Goal: Navigation & Orientation: Find specific page/section

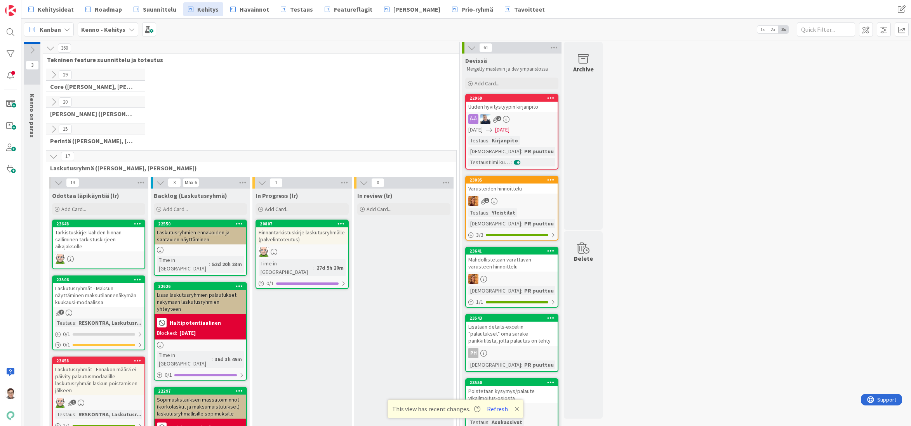
drag, startPoint x: 309, startPoint y: 417, endPoint x: 344, endPoint y: 417, distance: 34.9
click at [499, 410] on button "Refresh" at bounding box center [497, 409] width 26 height 10
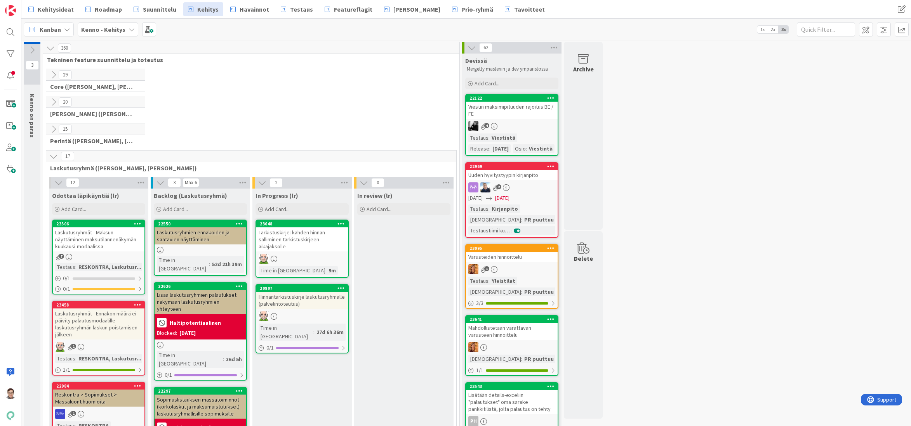
click at [52, 155] on icon at bounding box center [53, 156] width 9 height 9
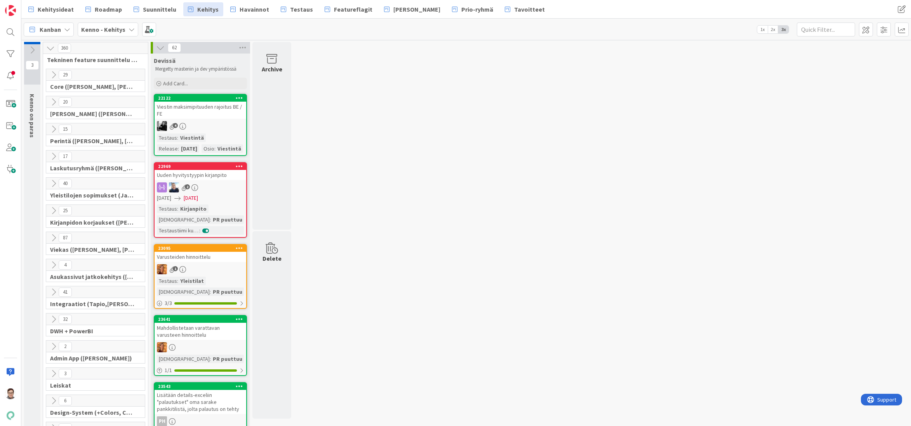
click at [54, 181] on icon at bounding box center [53, 183] width 9 height 9
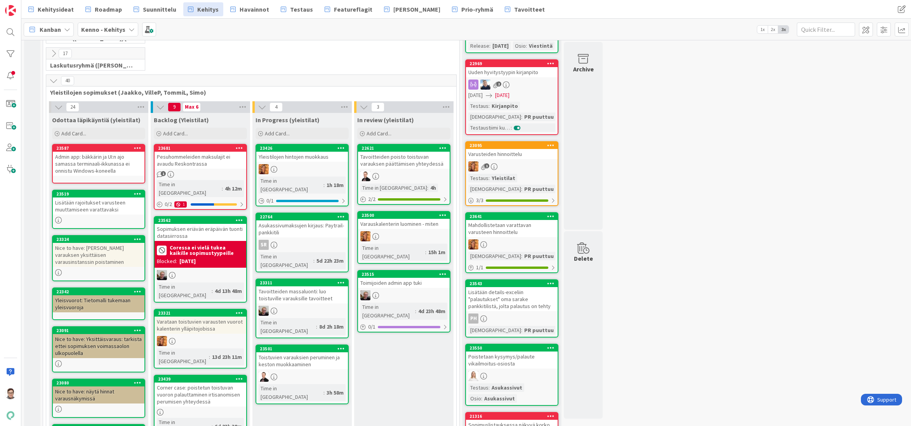
scroll to position [116, 0]
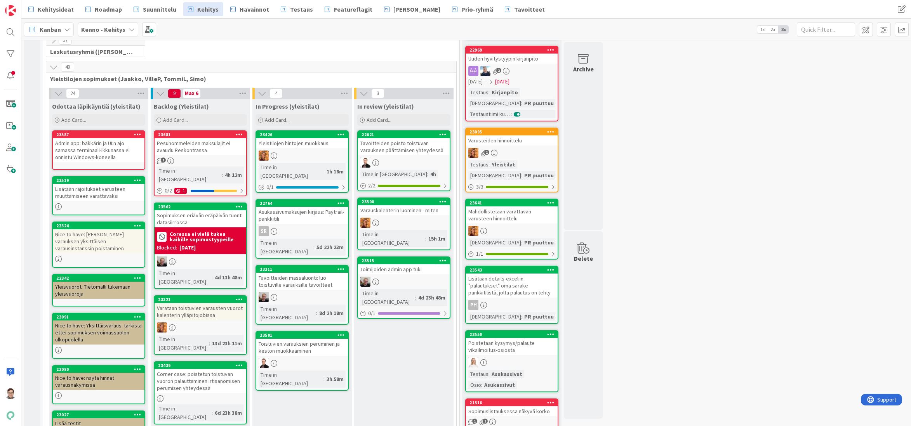
click at [306, 146] on div "Yleistilojen hintojen muokkaus" at bounding box center [302, 143] width 92 height 10
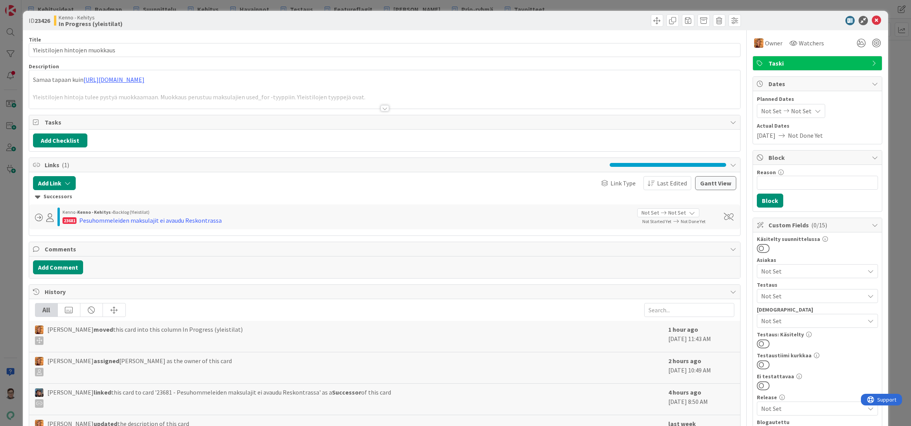
click at [382, 106] on div at bounding box center [384, 108] width 9 height 6
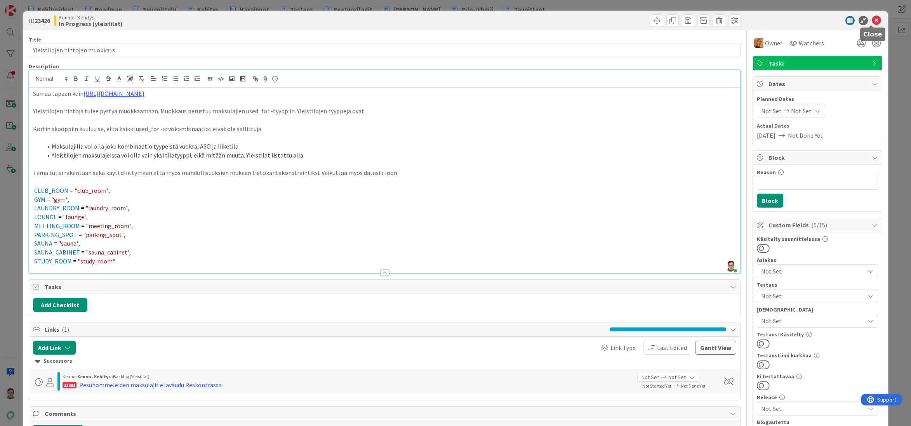
click at [872, 17] on icon at bounding box center [876, 20] width 9 height 9
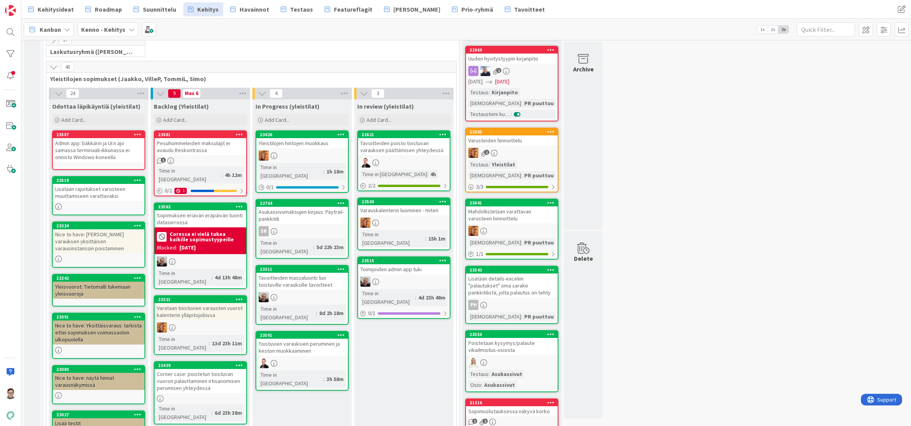
click at [529, 146] on div "Varusteiden hinnoittelu" at bounding box center [512, 141] width 92 height 10
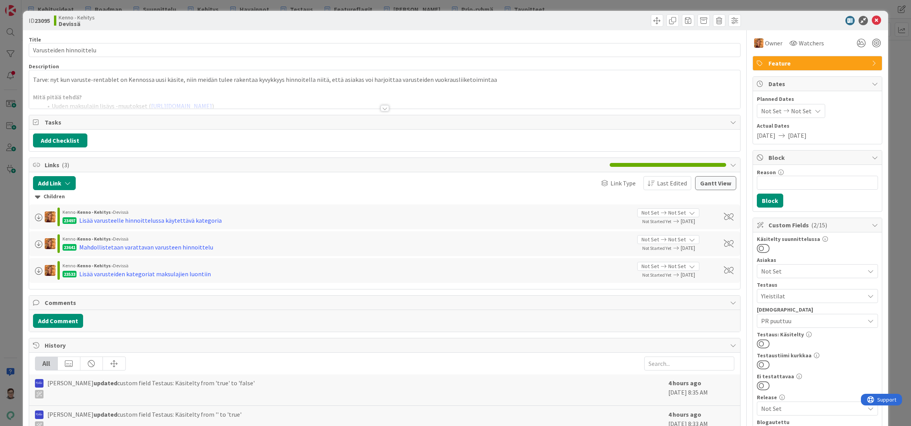
click at [380, 108] on div at bounding box center [384, 108] width 9 height 6
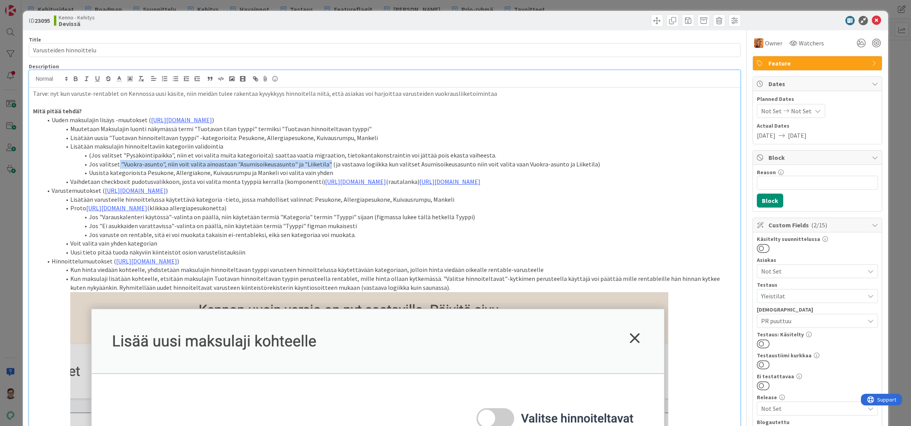
drag, startPoint x: 118, startPoint y: 164, endPoint x: 322, endPoint y: 165, distance: 204.2
click at [322, 165] on li "Jos valitset "Vuokra-asunto", niin voit valita ainoastaan "Asumisoikeusasunto" …" at bounding box center [389, 164] width 694 height 9
copy li ""Vuokra-asunto", niin voit valita ainoastaan "Asumisoikeusasunto" ja "Liiketila""
click at [872, 23] on icon at bounding box center [876, 20] width 9 height 9
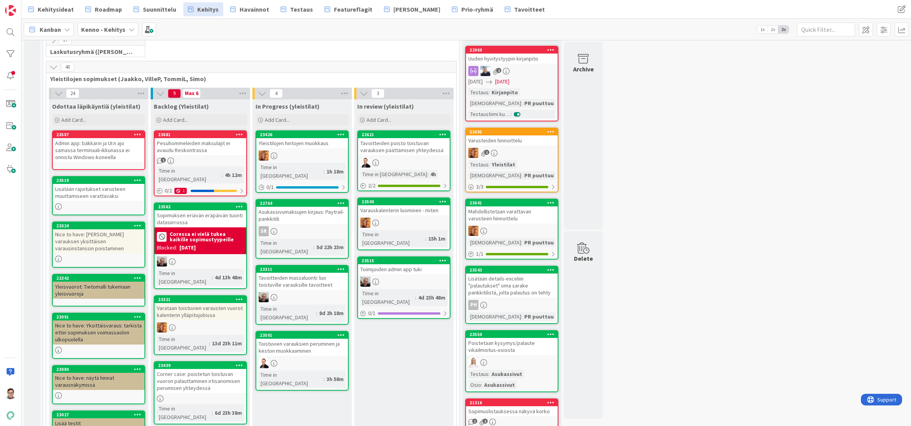
click at [161, 14] on link "Suunnittelu" at bounding box center [155, 9] width 52 height 14
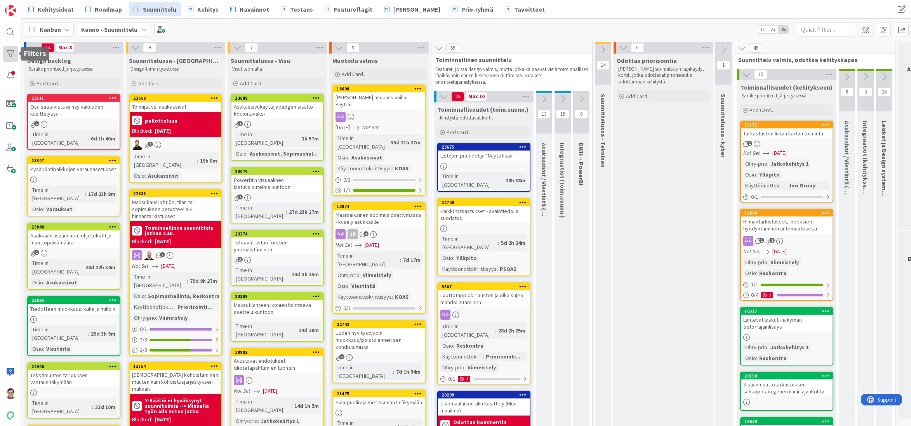
click at [10, 51] on div at bounding box center [11, 54] width 16 height 16
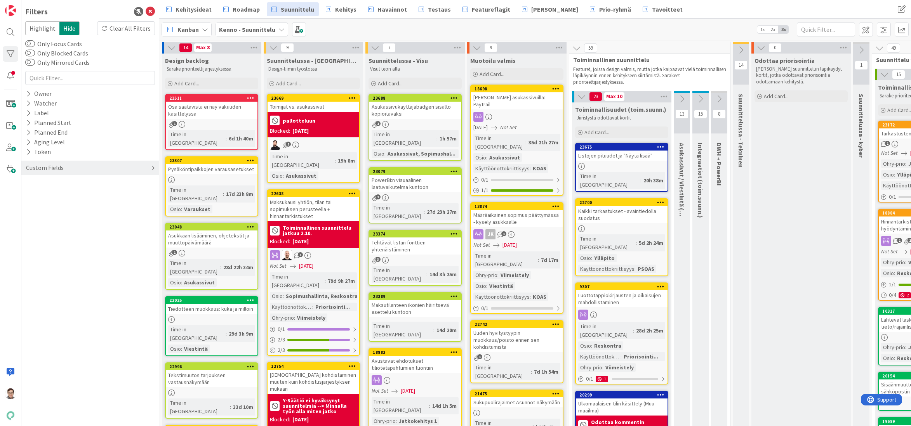
click at [45, 169] on div "Custom Fields" at bounding box center [44, 168] width 39 height 10
click at [35, 233] on button "Käyttöönottokriittisyys" at bounding box center [62, 233] width 74 height 10
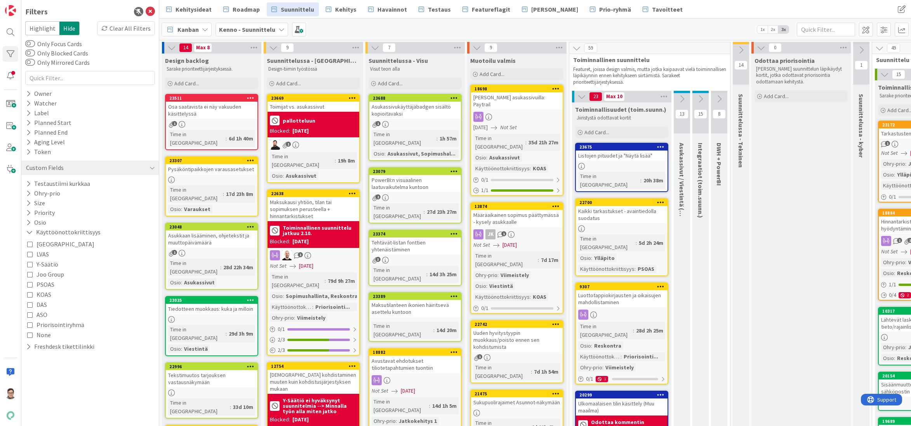
click at [30, 284] on icon at bounding box center [29, 284] width 5 height 5
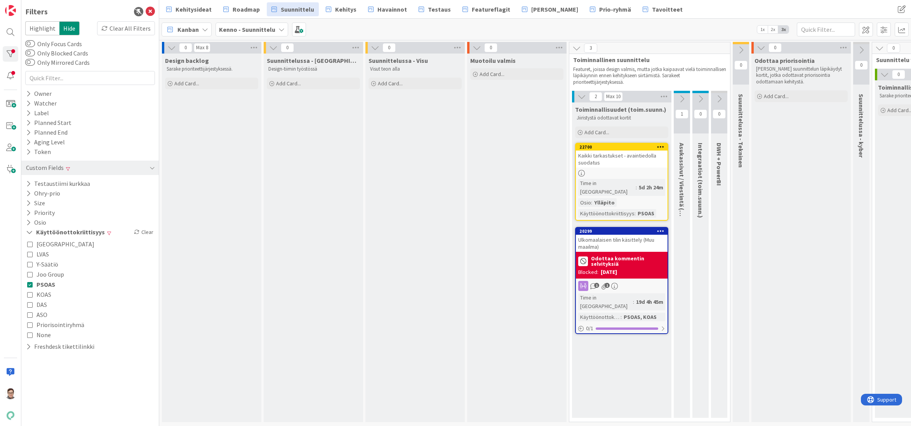
click at [626, 169] on div "22700 Kaikki tarkastukset - avaintiedolla suodatus Time in [GEOGRAPHIC_DATA] : …" at bounding box center [621, 182] width 93 height 78
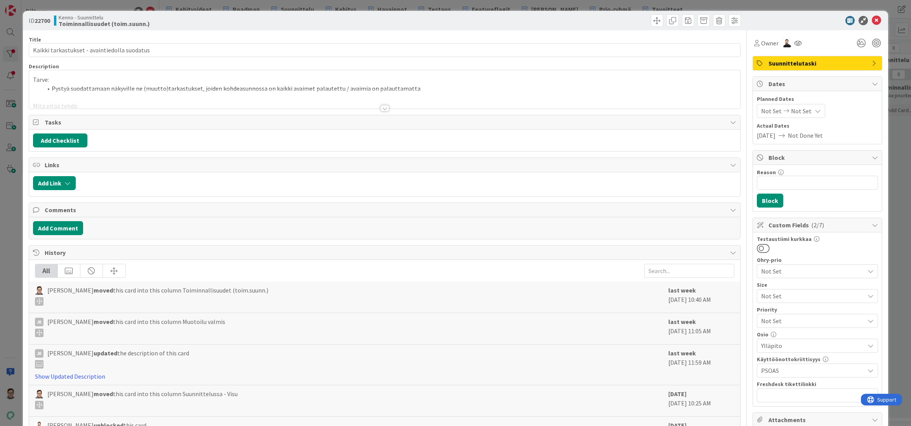
click at [380, 110] on div at bounding box center [384, 108] width 9 height 6
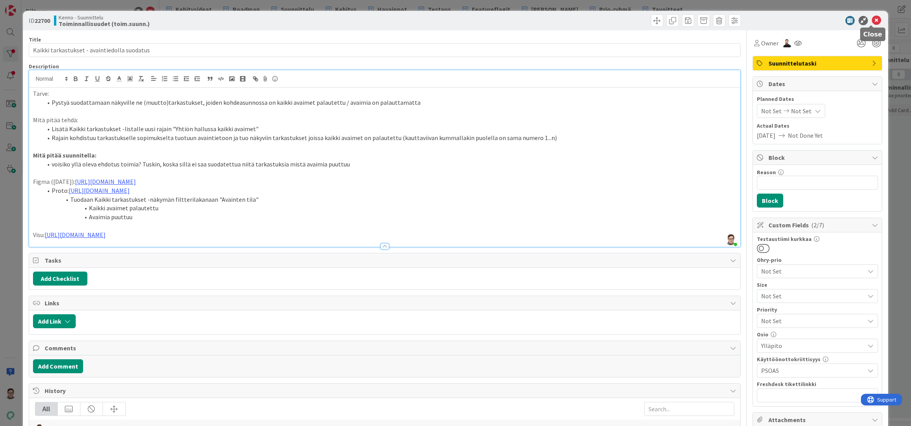
click at [872, 19] on icon at bounding box center [876, 20] width 9 height 9
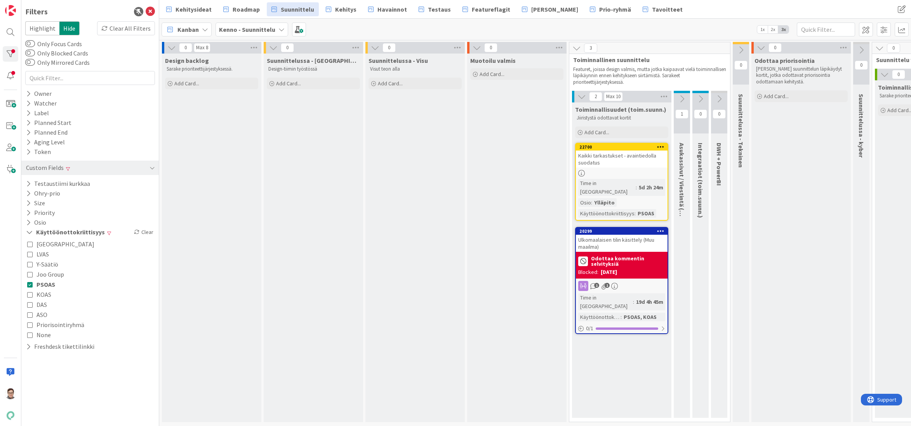
click at [30, 285] on icon at bounding box center [29, 284] width 5 height 5
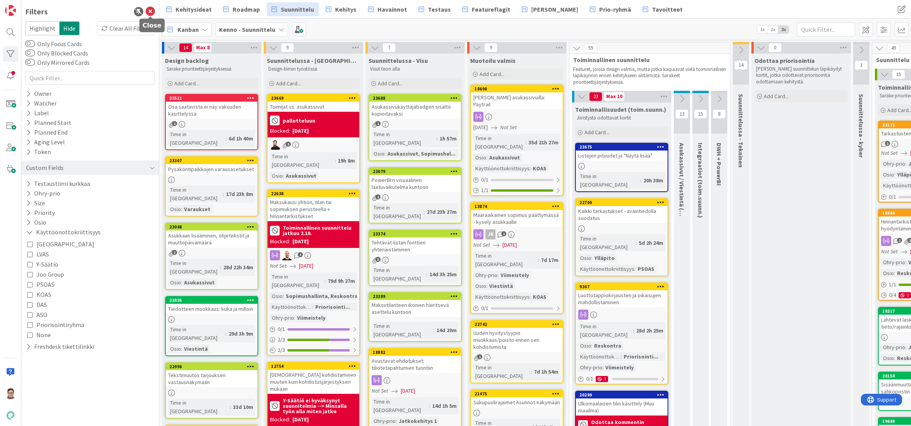
click at [151, 12] on icon at bounding box center [150, 11] width 9 height 9
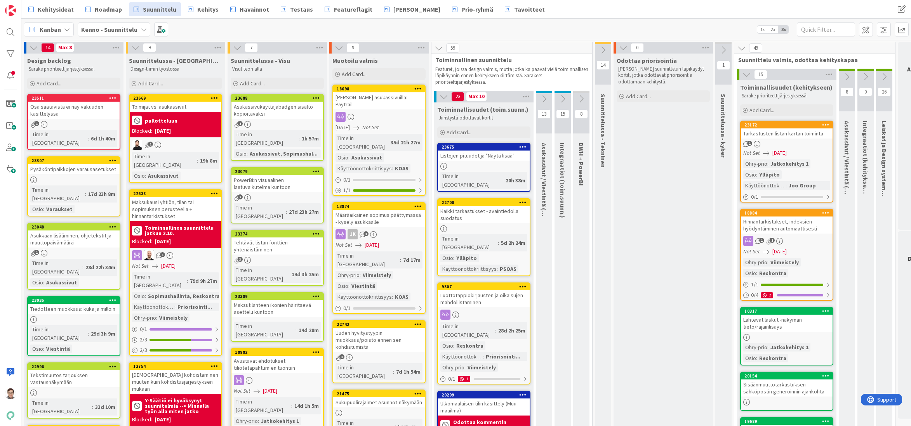
click at [202, 8] on span "Kehitys" at bounding box center [207, 9] width 21 height 9
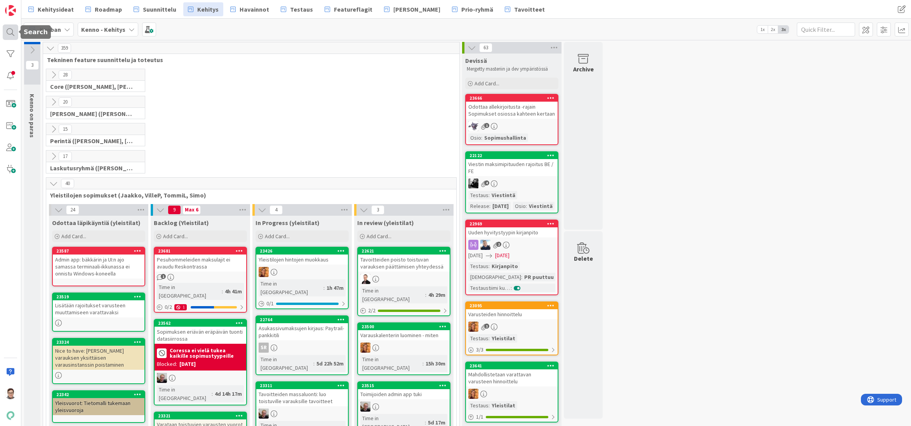
click at [6, 28] on div at bounding box center [11, 32] width 16 height 16
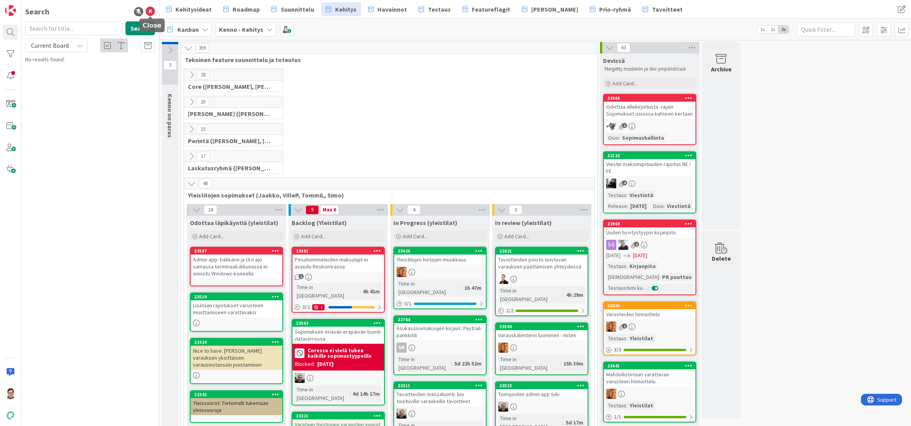
click at [150, 10] on icon at bounding box center [150, 11] width 9 height 9
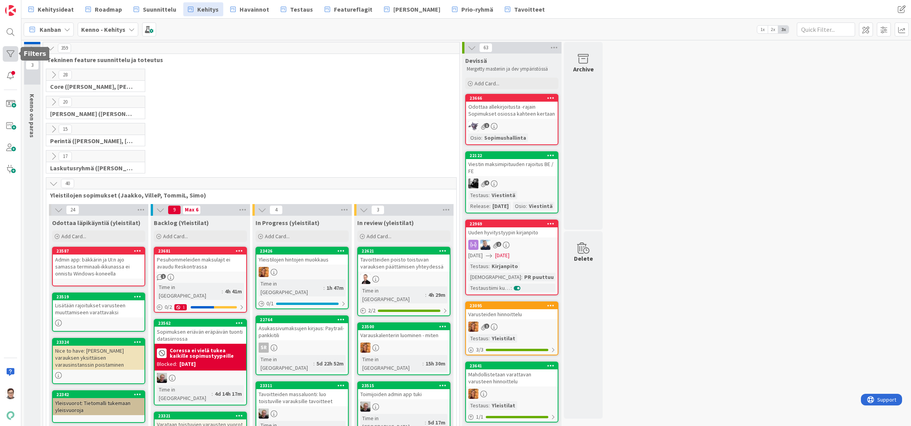
click at [7, 53] on div at bounding box center [11, 54] width 16 height 16
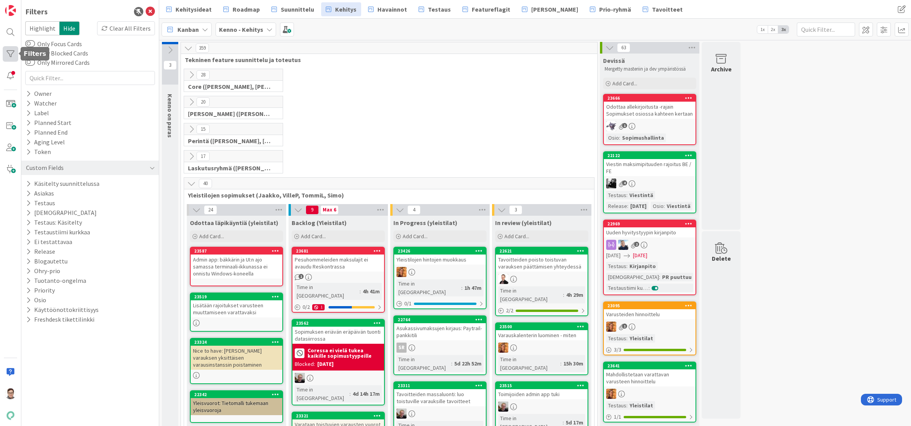
click at [7, 53] on div at bounding box center [11, 54] width 16 height 16
click at [150, 13] on icon at bounding box center [150, 11] width 9 height 9
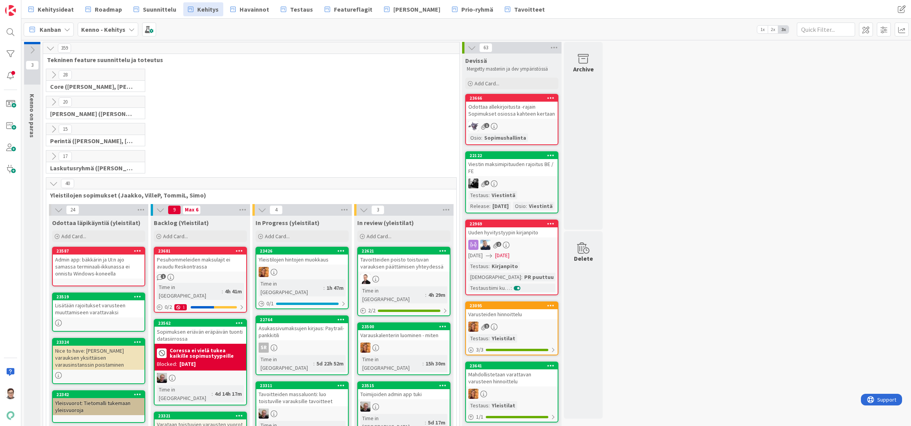
click at [51, 102] on icon at bounding box center [53, 102] width 9 height 9
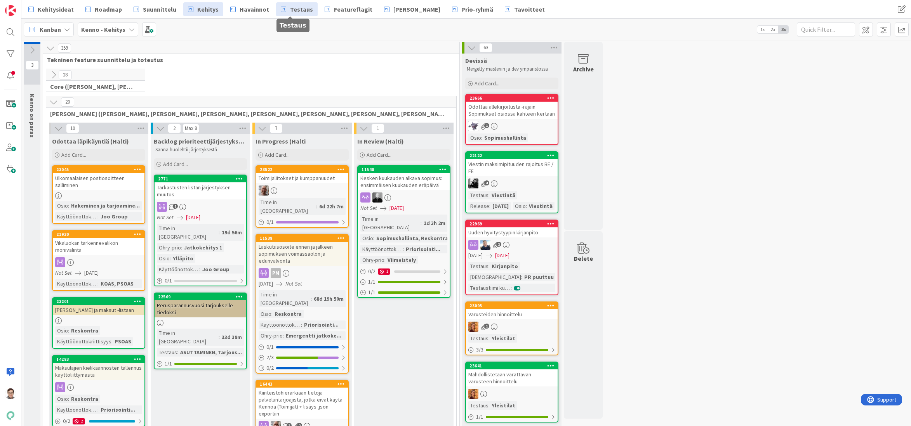
click at [301, 10] on span "Testaus" at bounding box center [301, 9] width 23 height 9
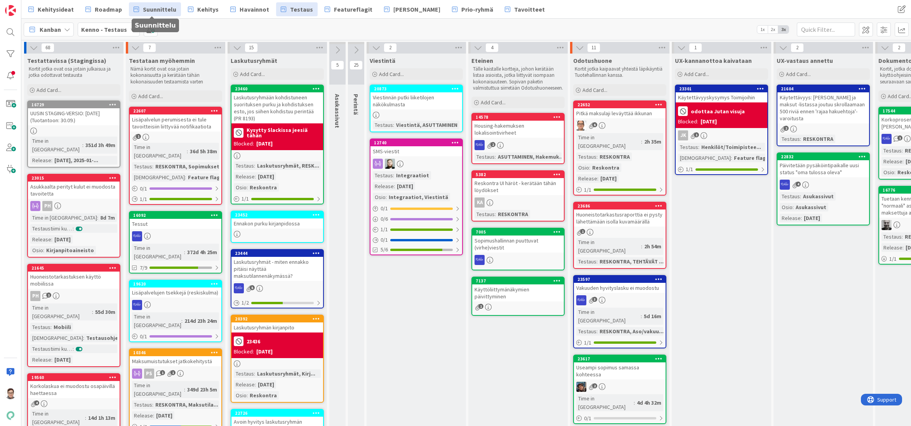
click at [155, 10] on span "Suunnittelu" at bounding box center [159, 9] width 33 height 9
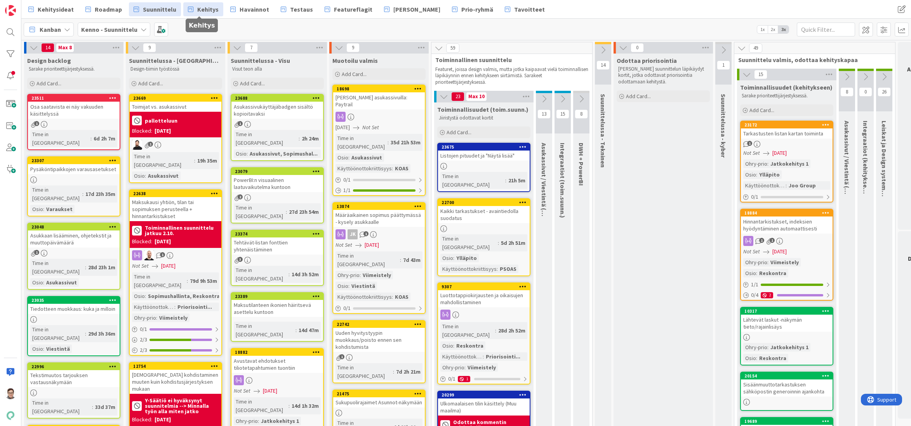
click at [208, 12] on span "Kehitys" at bounding box center [207, 9] width 21 height 9
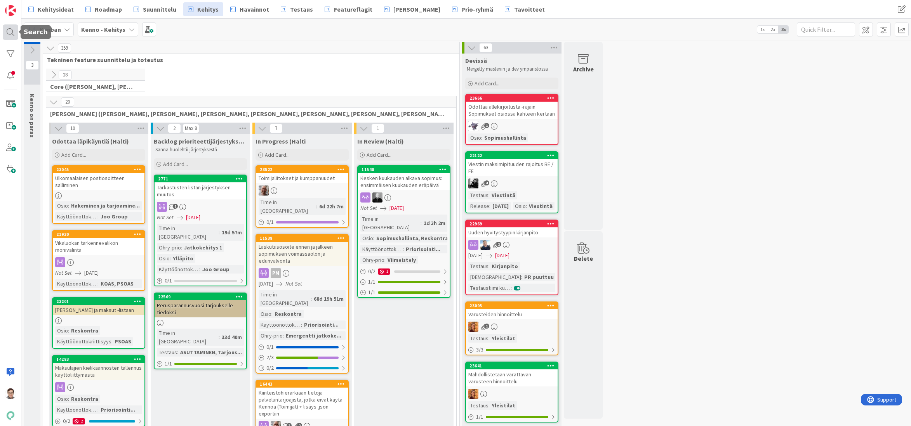
click at [9, 31] on div at bounding box center [11, 32] width 16 height 16
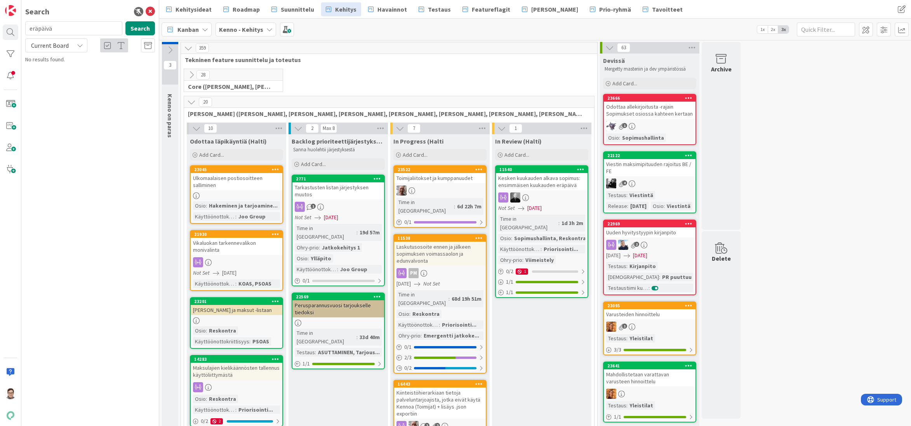
type input "eräpäivä"
click at [47, 45] on span "Current Board" at bounding box center [50, 46] width 38 height 8
click at [57, 75] on span "All Boards" at bounding box center [70, 78] width 81 height 12
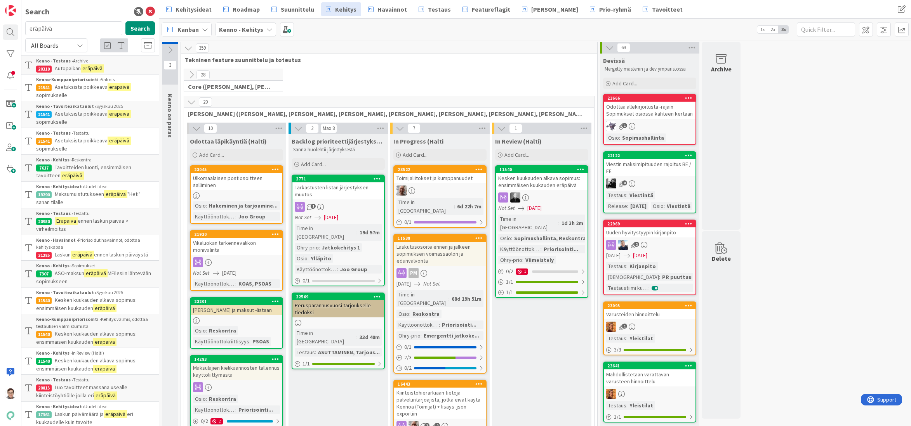
click at [88, 89] on span "Asetuksista poikkeava" at bounding box center [81, 86] width 53 height 7
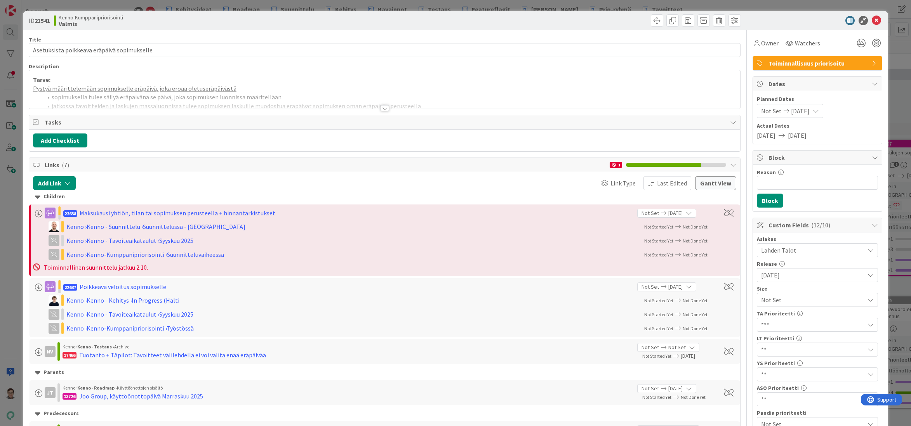
click at [382, 108] on div at bounding box center [384, 108] width 9 height 6
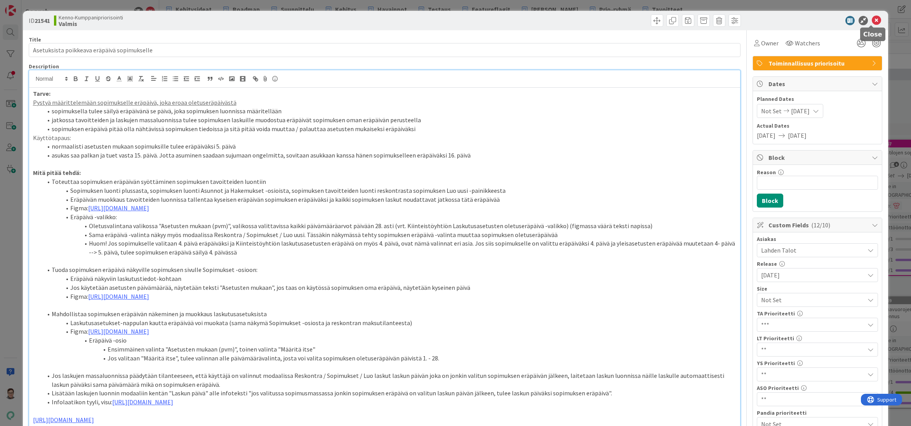
click at [872, 21] on icon at bounding box center [876, 20] width 9 height 9
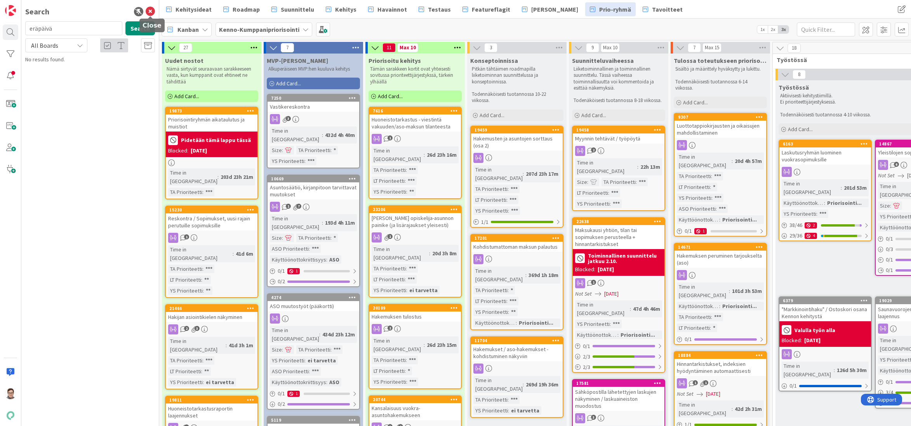
click at [153, 12] on icon at bounding box center [150, 11] width 9 height 9
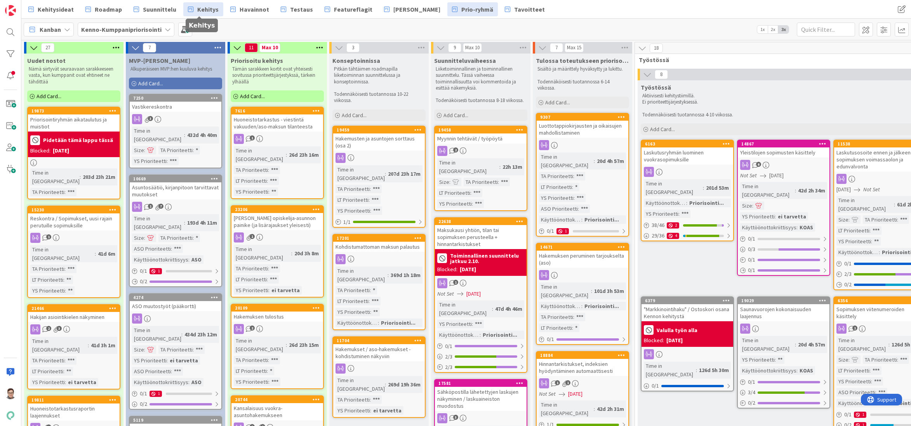
click at [197, 7] on span "Kehitys" at bounding box center [207, 9] width 21 height 9
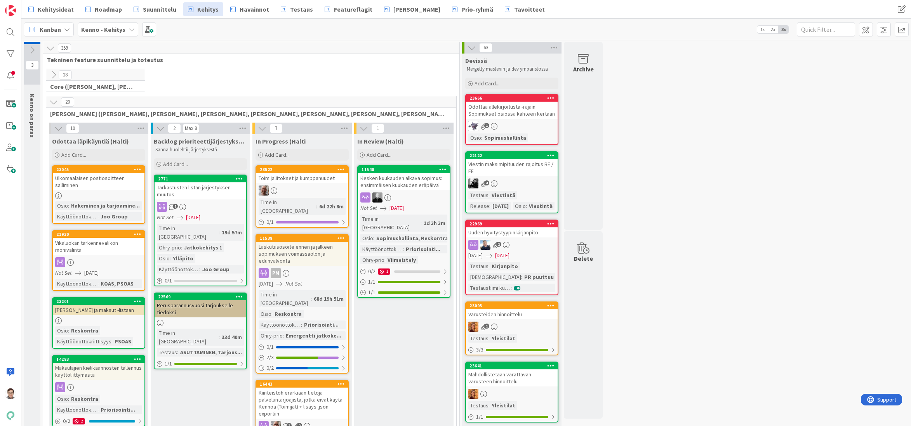
click at [55, 104] on icon at bounding box center [53, 102] width 9 height 9
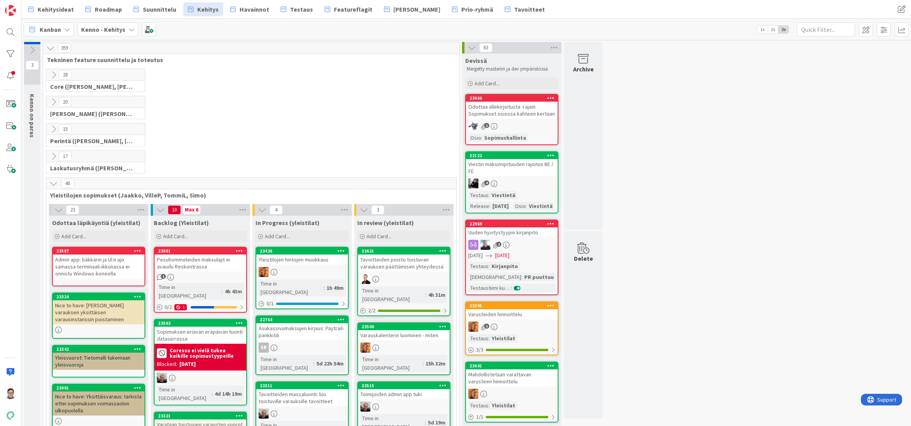
click at [50, 181] on icon at bounding box center [53, 183] width 9 height 9
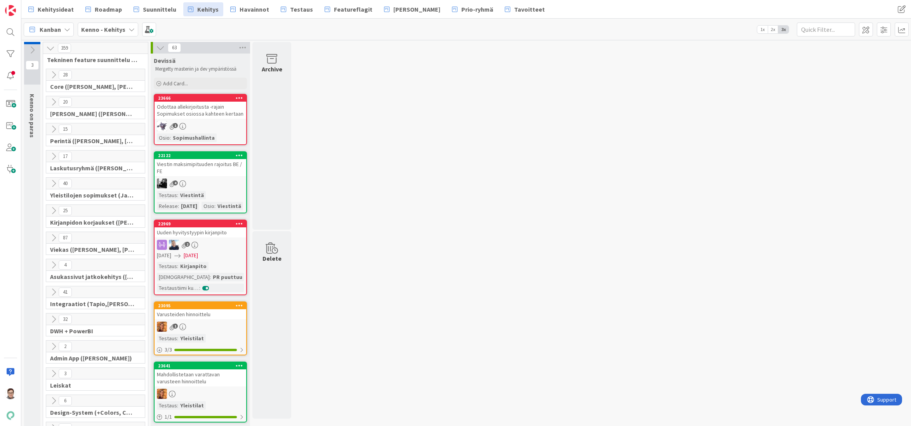
click at [52, 181] on icon at bounding box center [53, 183] width 9 height 9
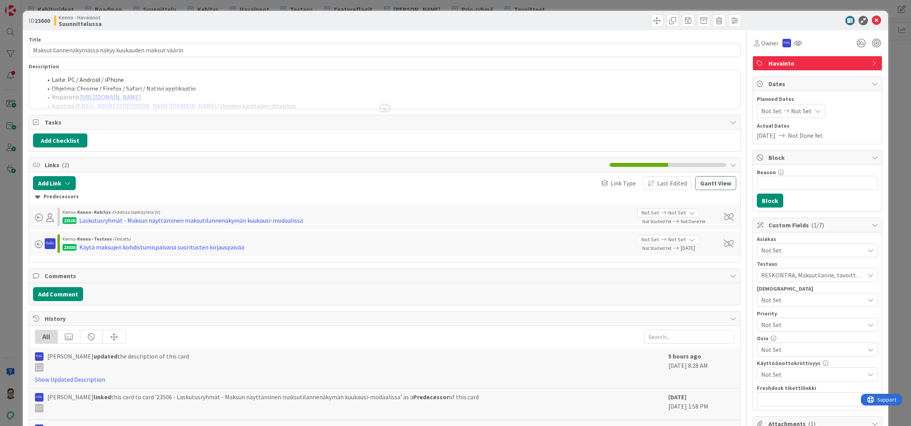
click at [383, 106] on div at bounding box center [384, 108] width 9 height 6
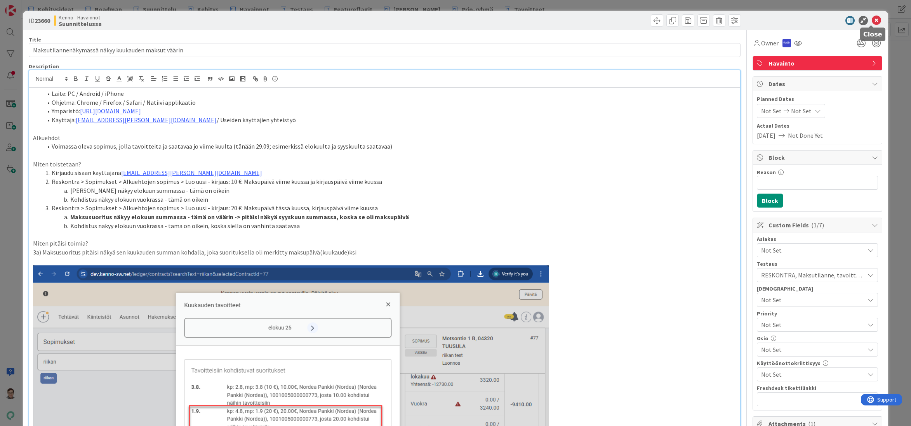
click at [873, 23] on icon at bounding box center [876, 20] width 9 height 9
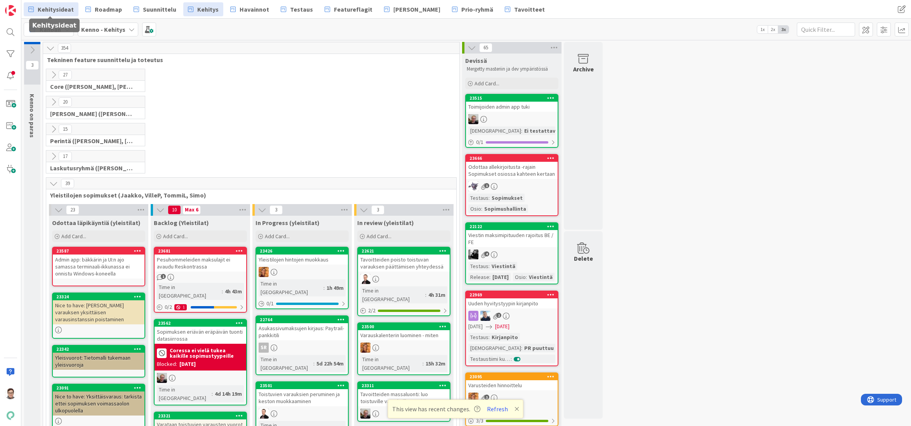
click at [46, 9] on span "Kehitysideat" at bounding box center [56, 9] width 36 height 9
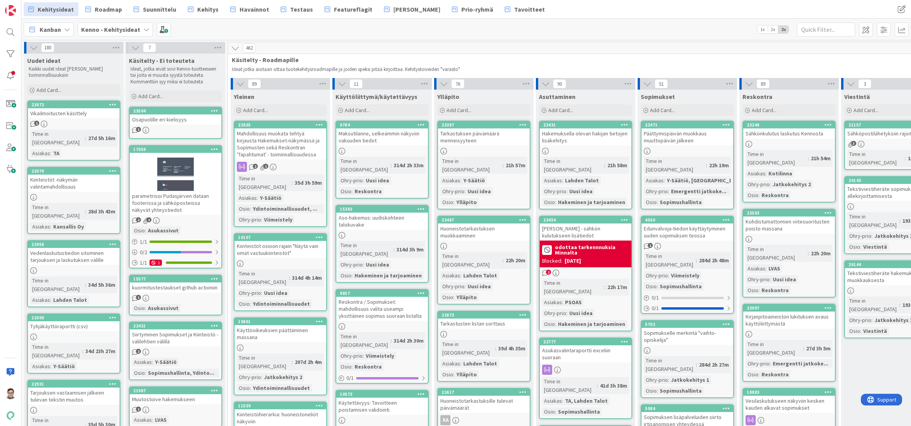
click at [572, 225] on div "Tarjouskirje - sähkön kulutukseen lisätiedot" at bounding box center [586, 232] width 92 height 17
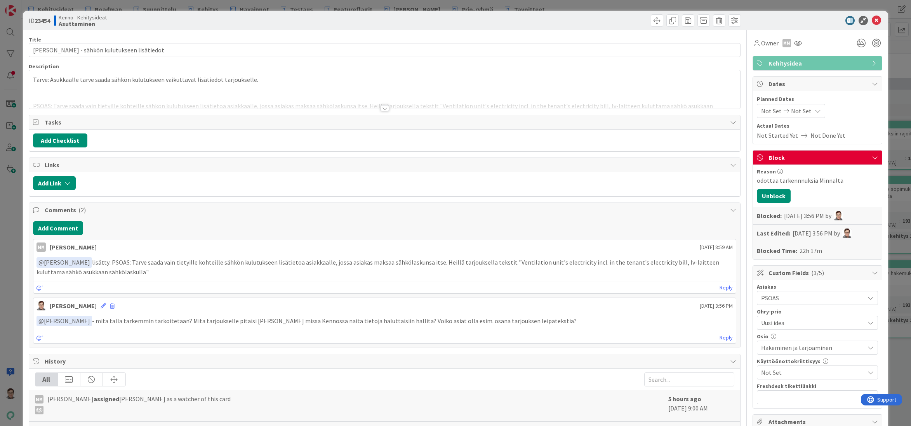
click at [381, 108] on div at bounding box center [384, 108] width 9 height 6
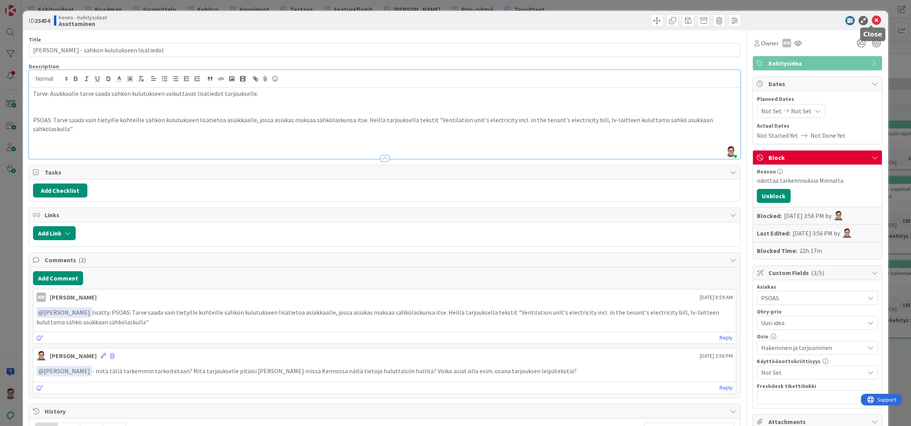
click at [872, 19] on icon at bounding box center [876, 20] width 9 height 9
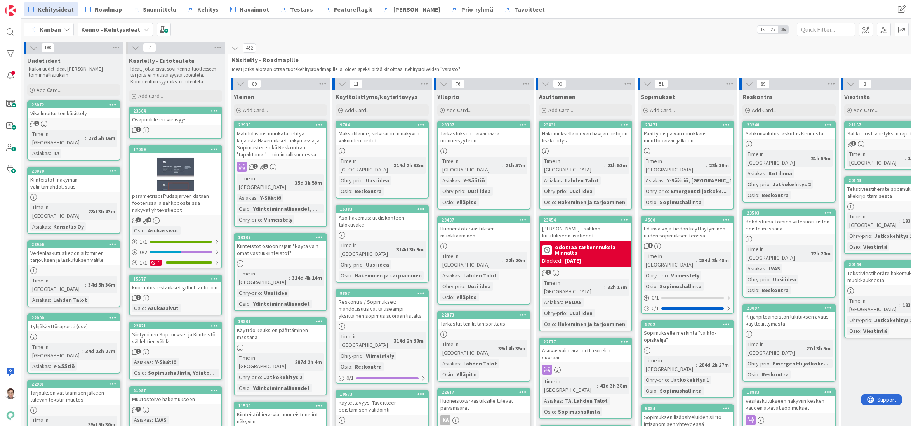
click at [582, 224] on div "Tarjouskirje - sähkön kulutukseen lisätiedot" at bounding box center [586, 232] width 92 height 17
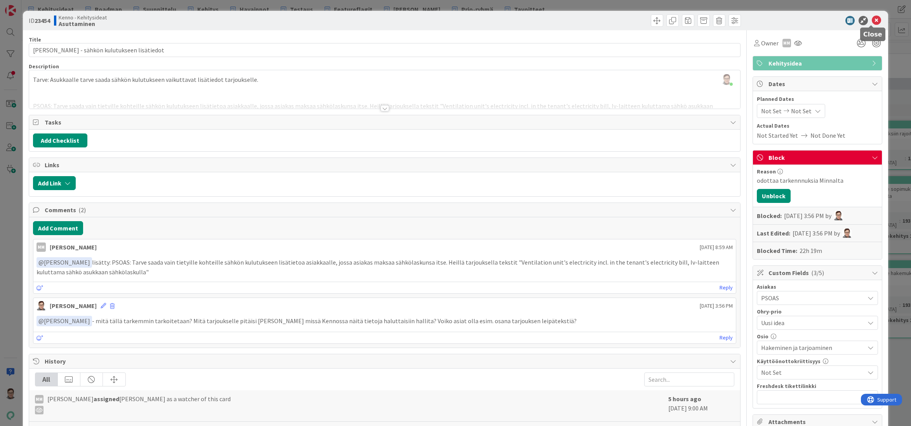
click at [872, 22] on icon at bounding box center [876, 20] width 9 height 9
